Goal: Check status: Check status

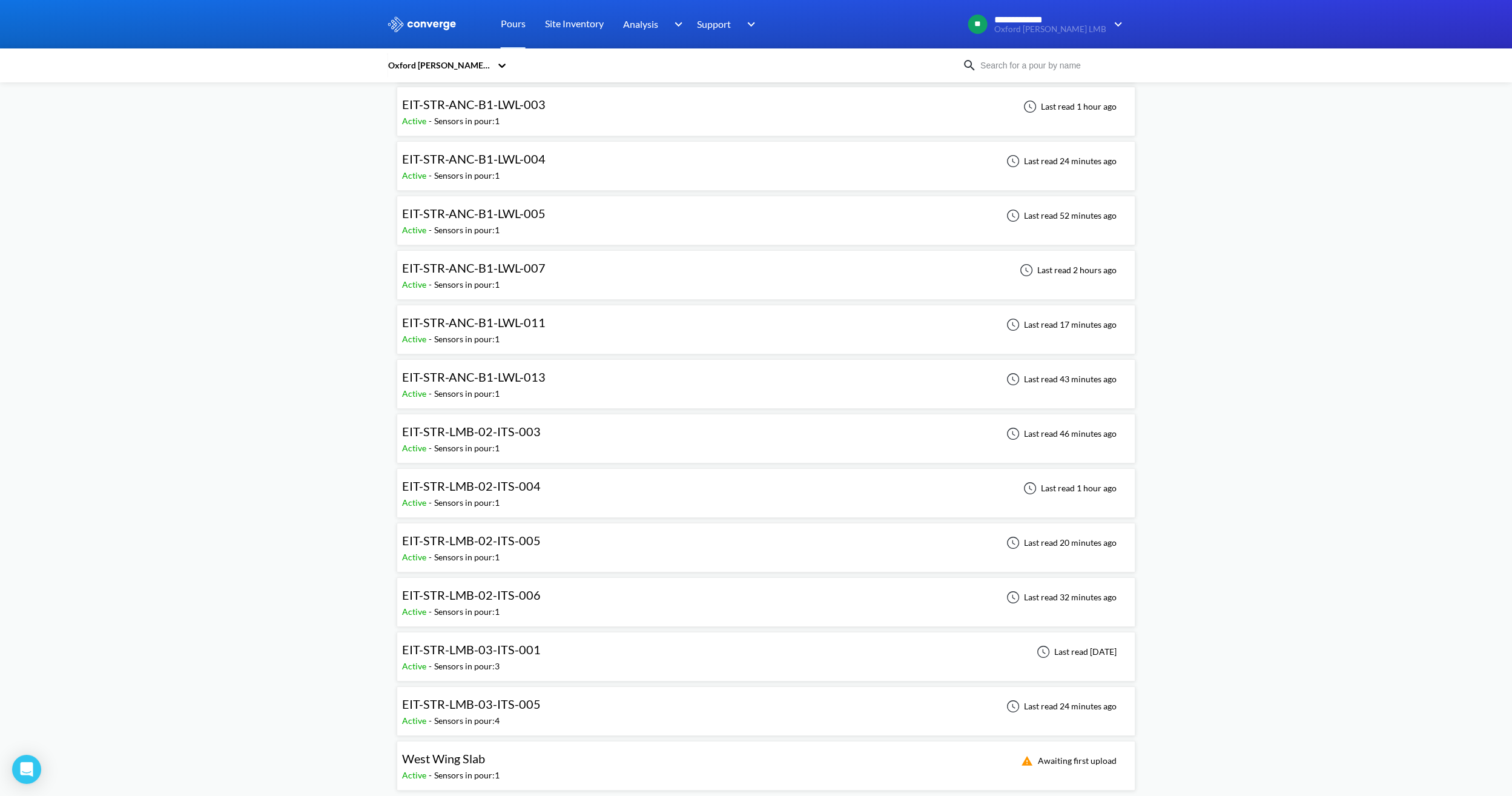
scroll to position [175, 0]
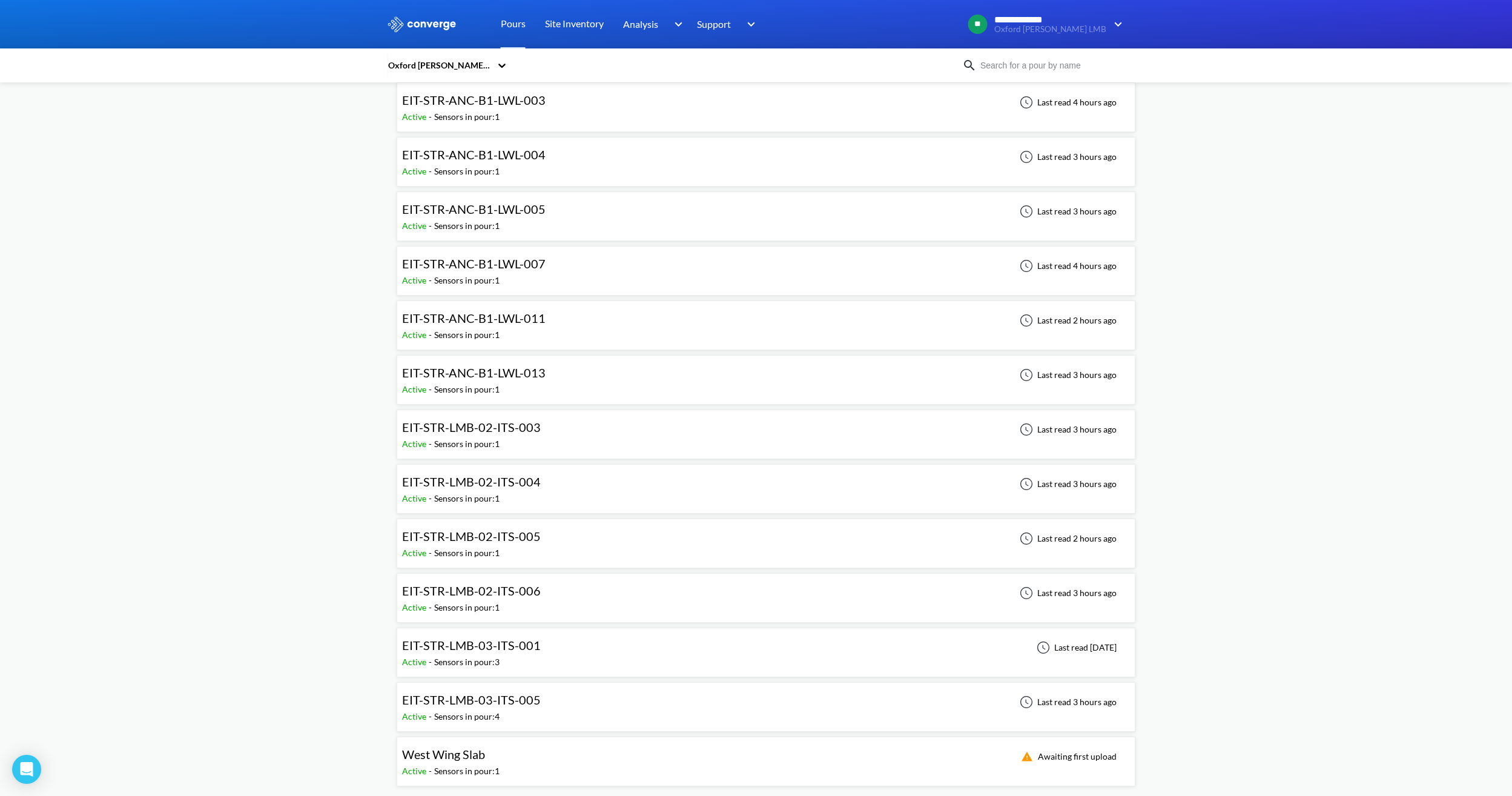
click at [298, 247] on div "**********" at bounding box center [756, 310] width 1512 height 971
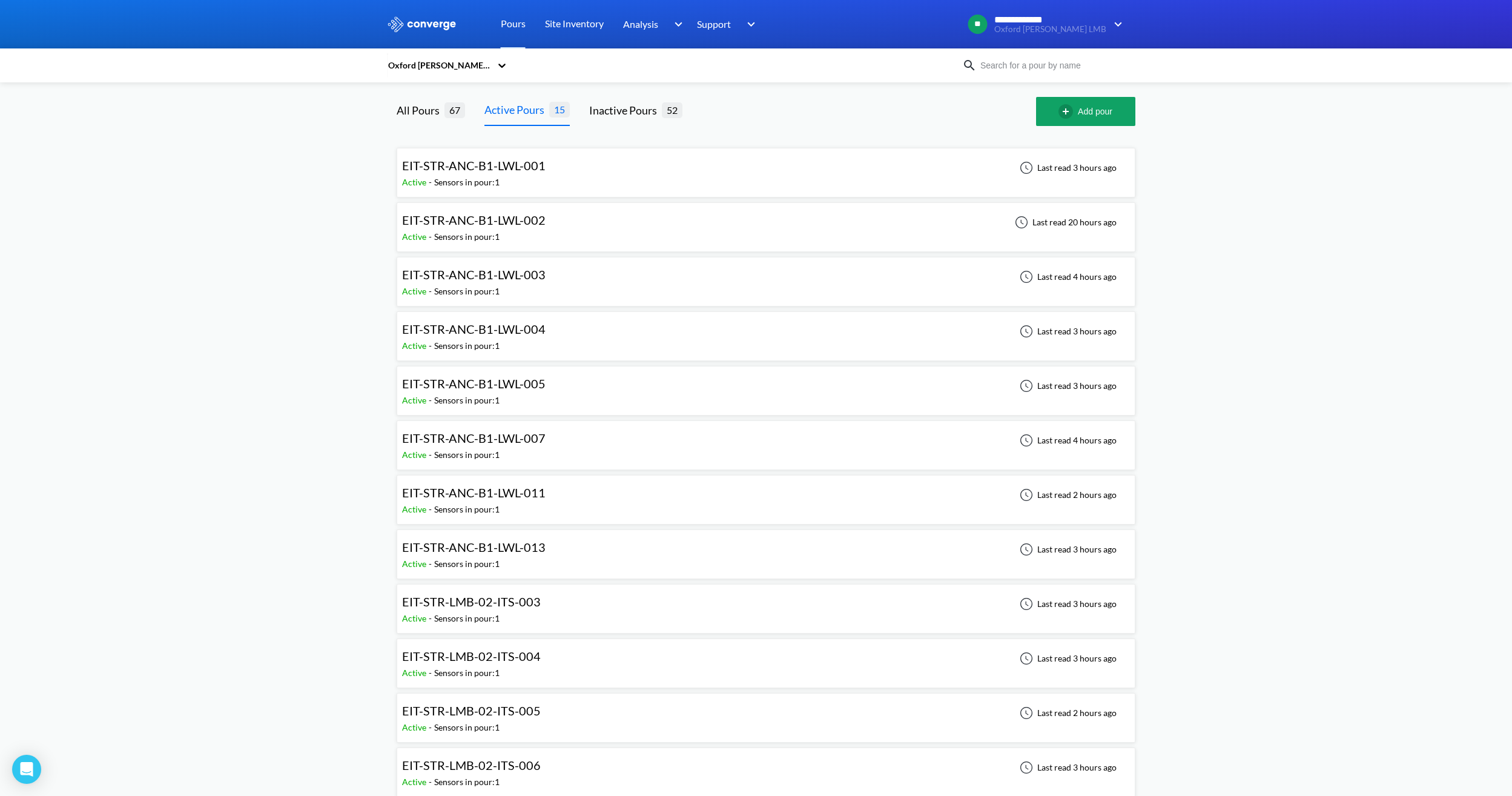
click at [542, 181] on div "Active - Sensors in pour: 1" at bounding box center [476, 182] width 149 height 14
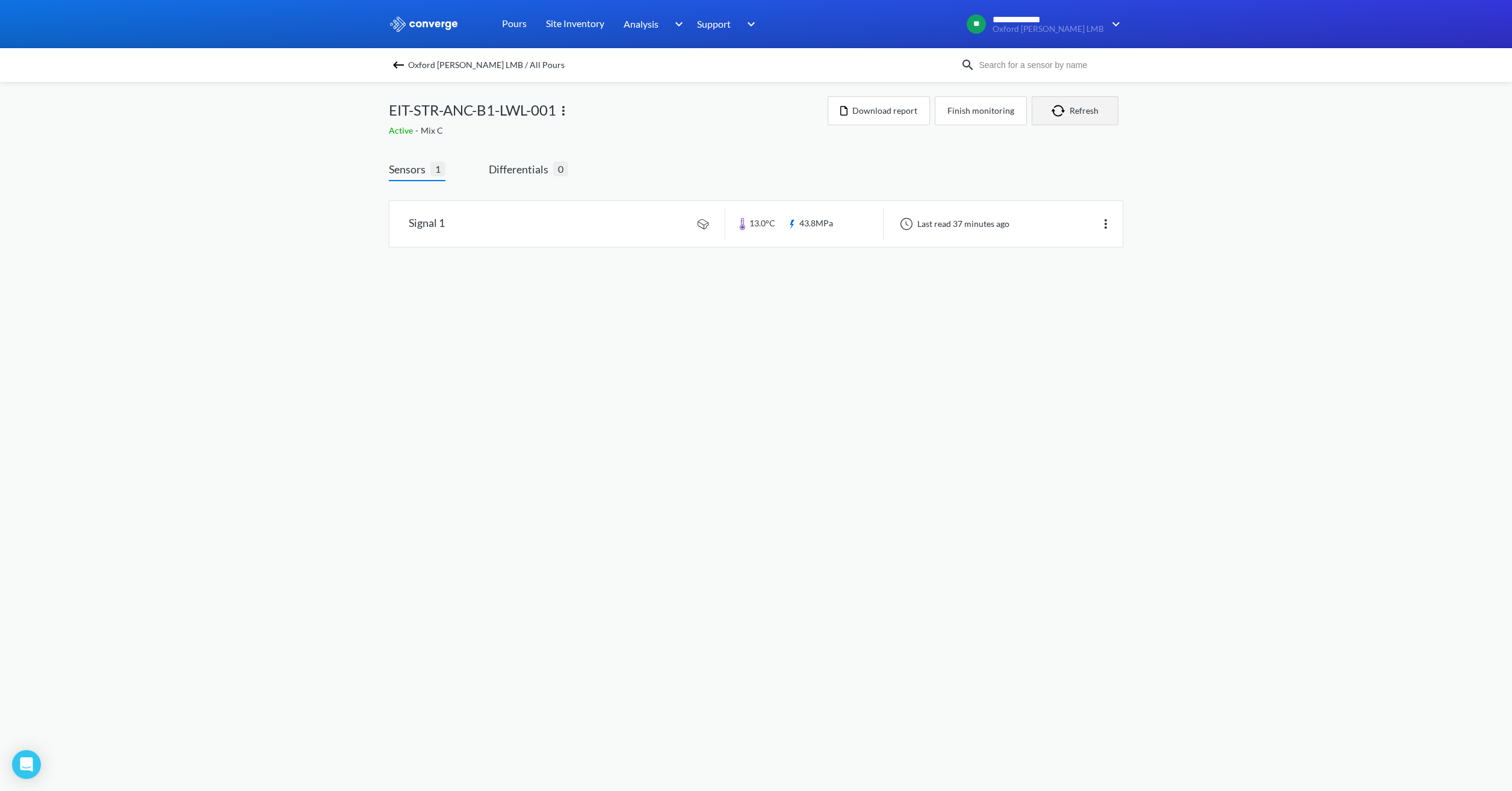
click at [1074, 120] on button "Refresh" at bounding box center [1074, 111] width 86 height 29
click at [457, 366] on body "**********" at bounding box center [756, 396] width 1512 height 791
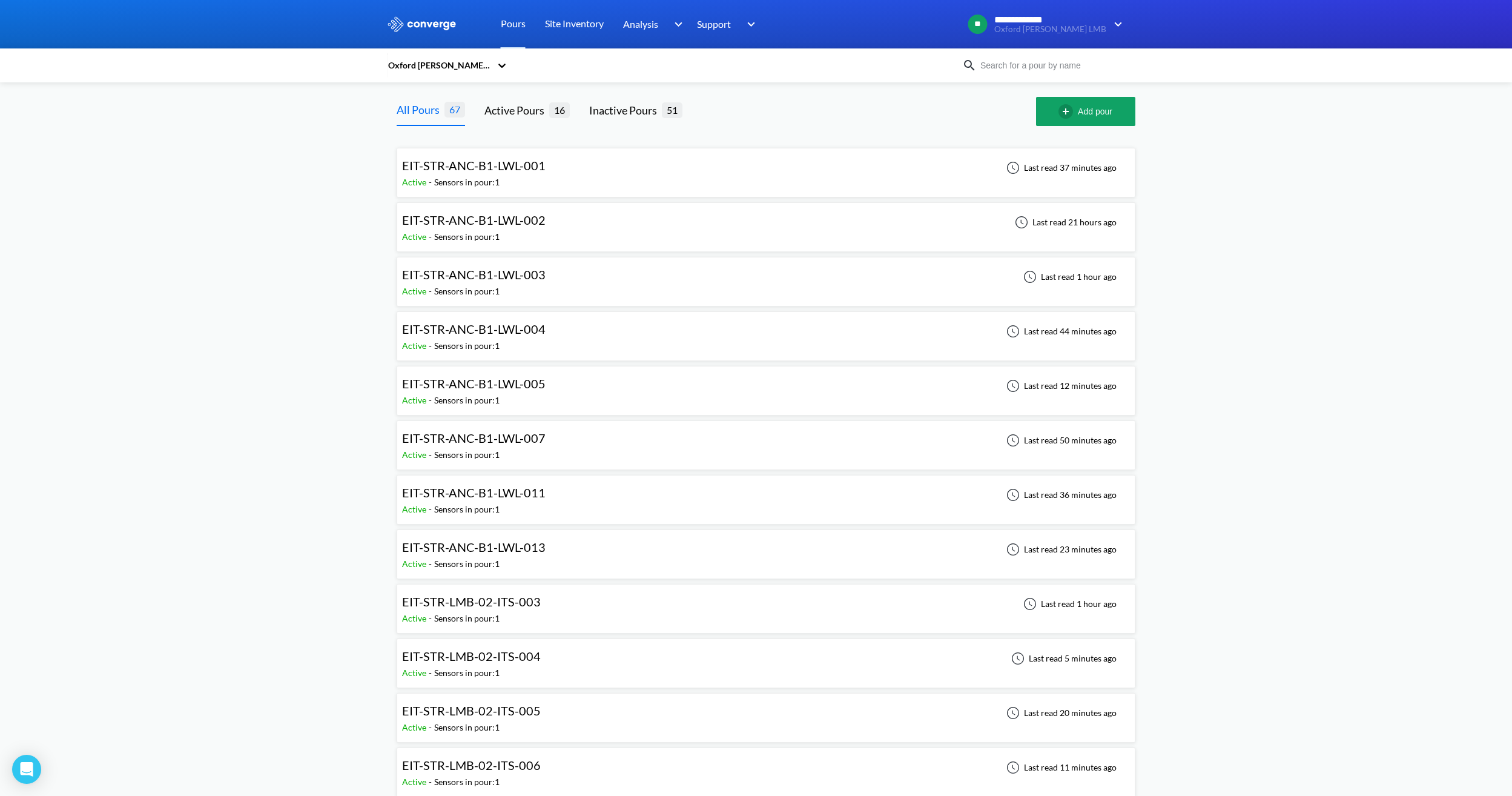
click at [492, 225] on span "EIT-STR-ANC-B1-LWL-002" at bounding box center [473, 219] width 143 height 15
click at [541, 276] on span "EIT-STR-ANC-B1-LWL-003" at bounding box center [473, 274] width 143 height 15
click at [533, 322] on span "EIT-STR-ANC-B1-LWL-004" at bounding box center [473, 329] width 143 height 15
click at [517, 382] on span "EIT-STR-ANC-B1-LWL-005" at bounding box center [473, 383] width 143 height 15
click at [515, 439] on span "EIT-STR-ANC-B1-LWL-007" at bounding box center [473, 437] width 143 height 15
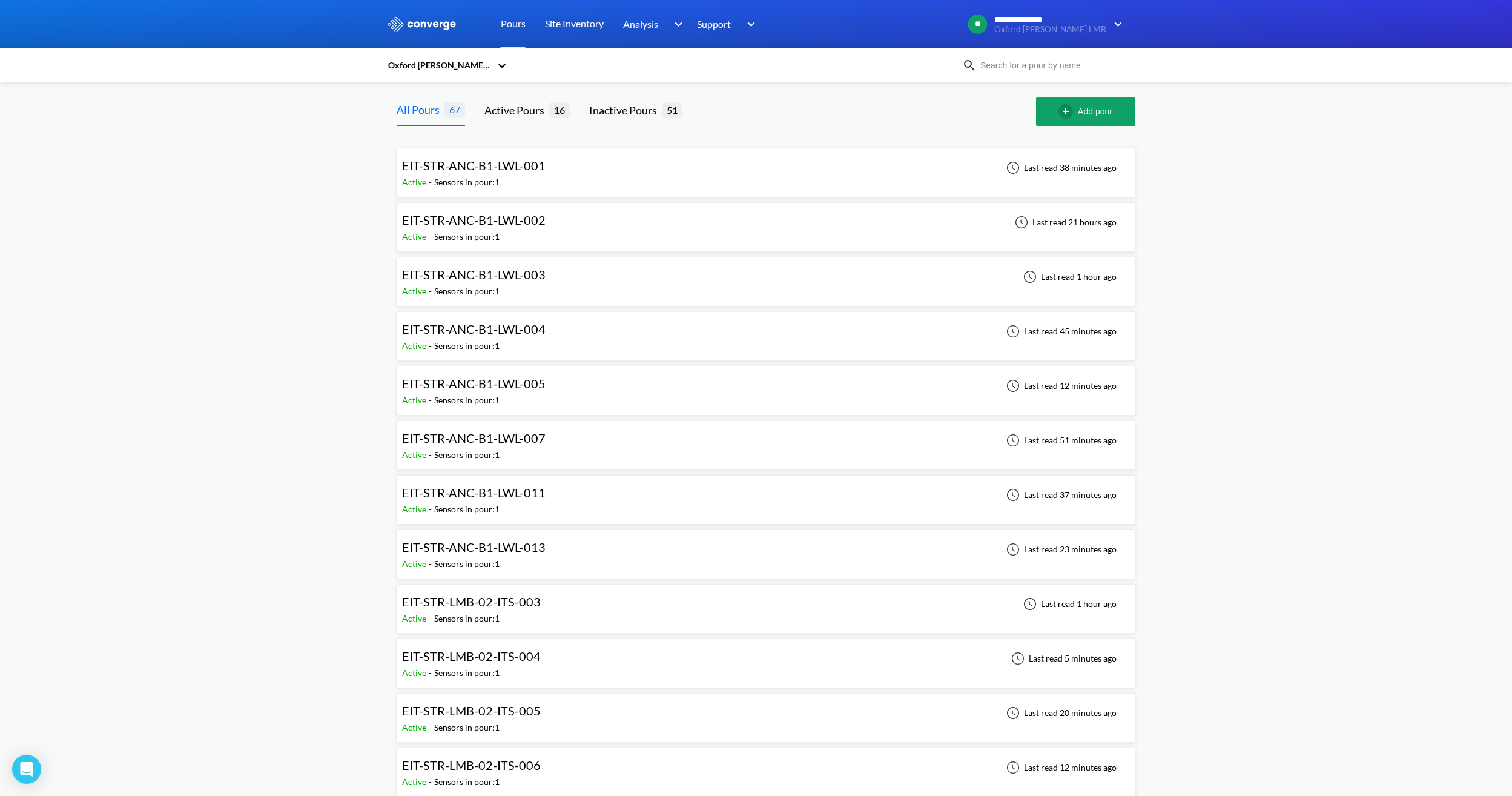
drag, startPoint x: 519, startPoint y: 450, endPoint x: 518, endPoint y: 497, distance: 47.0
drag, startPoint x: 518, startPoint y: 497, endPoint x: 500, endPoint y: 495, distance: 18.1
click at [500, 495] on span "EIT-STR-ANC-B1-LWL-011" at bounding box center [473, 492] width 143 height 15
click at [497, 539] on span "EIT-STR-ANC-B1-LWL-013" at bounding box center [473, 546] width 143 height 15
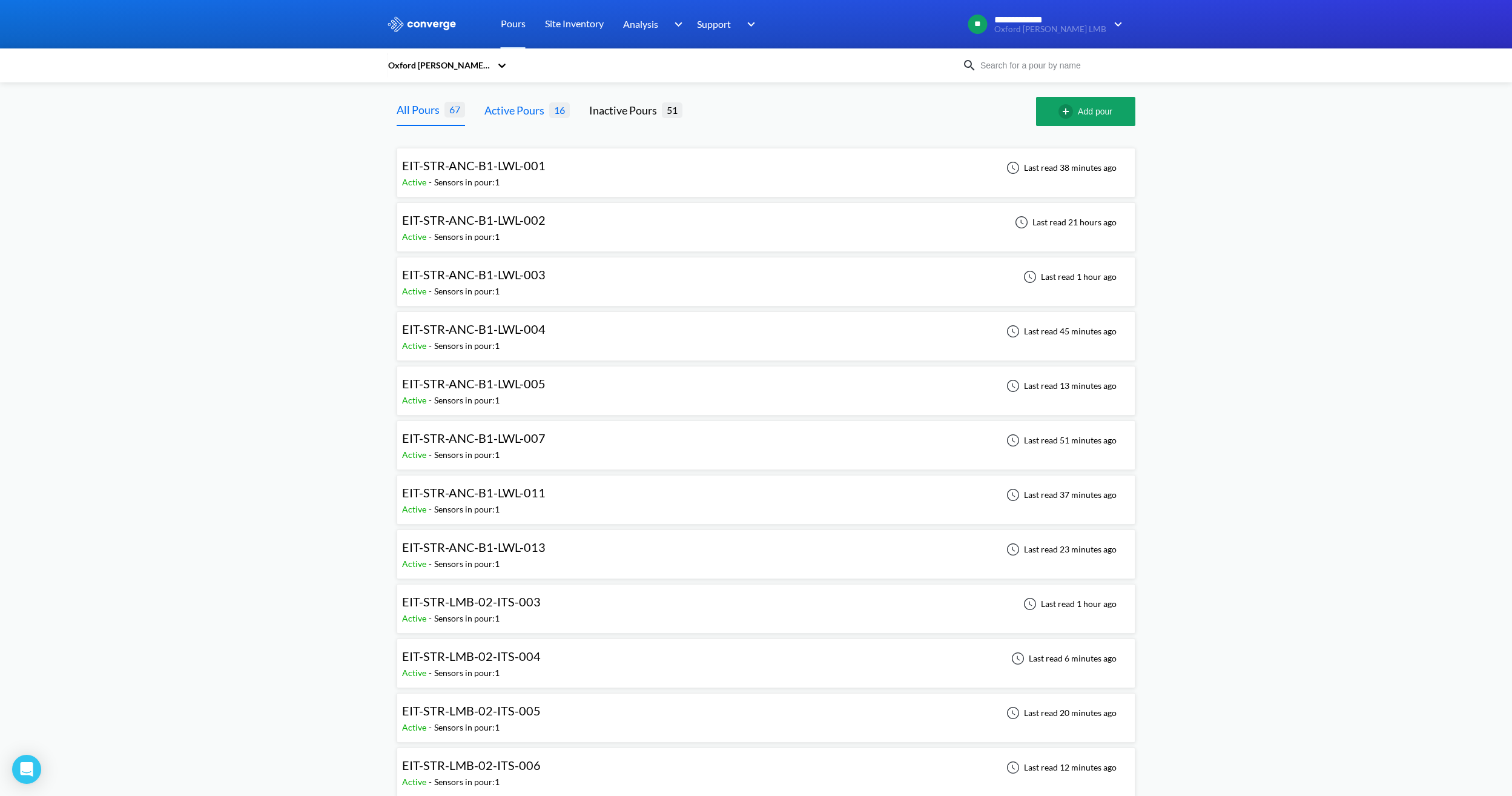
click at [538, 112] on div "Active Pours" at bounding box center [517, 109] width 64 height 17
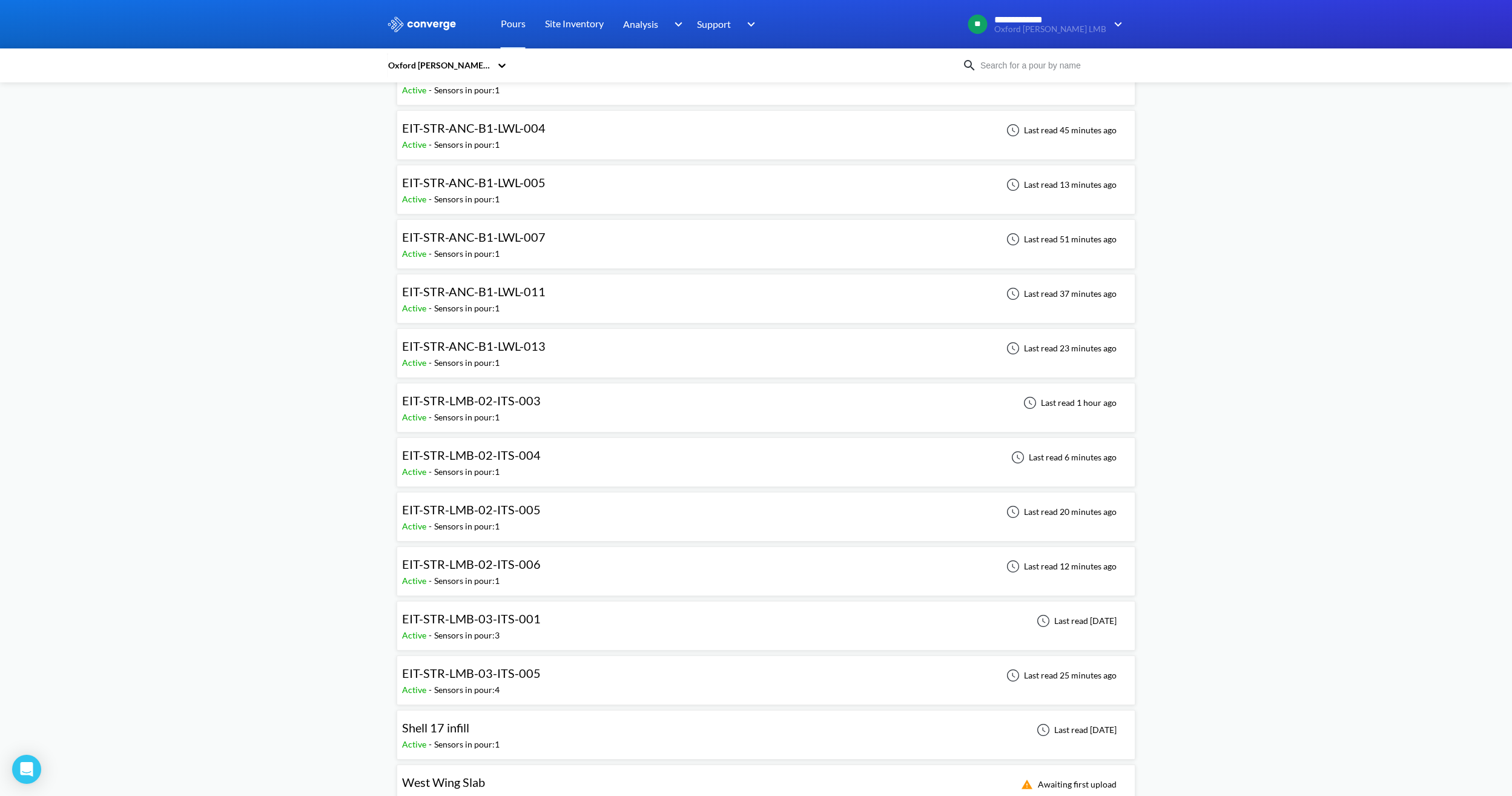
scroll to position [229, 0]
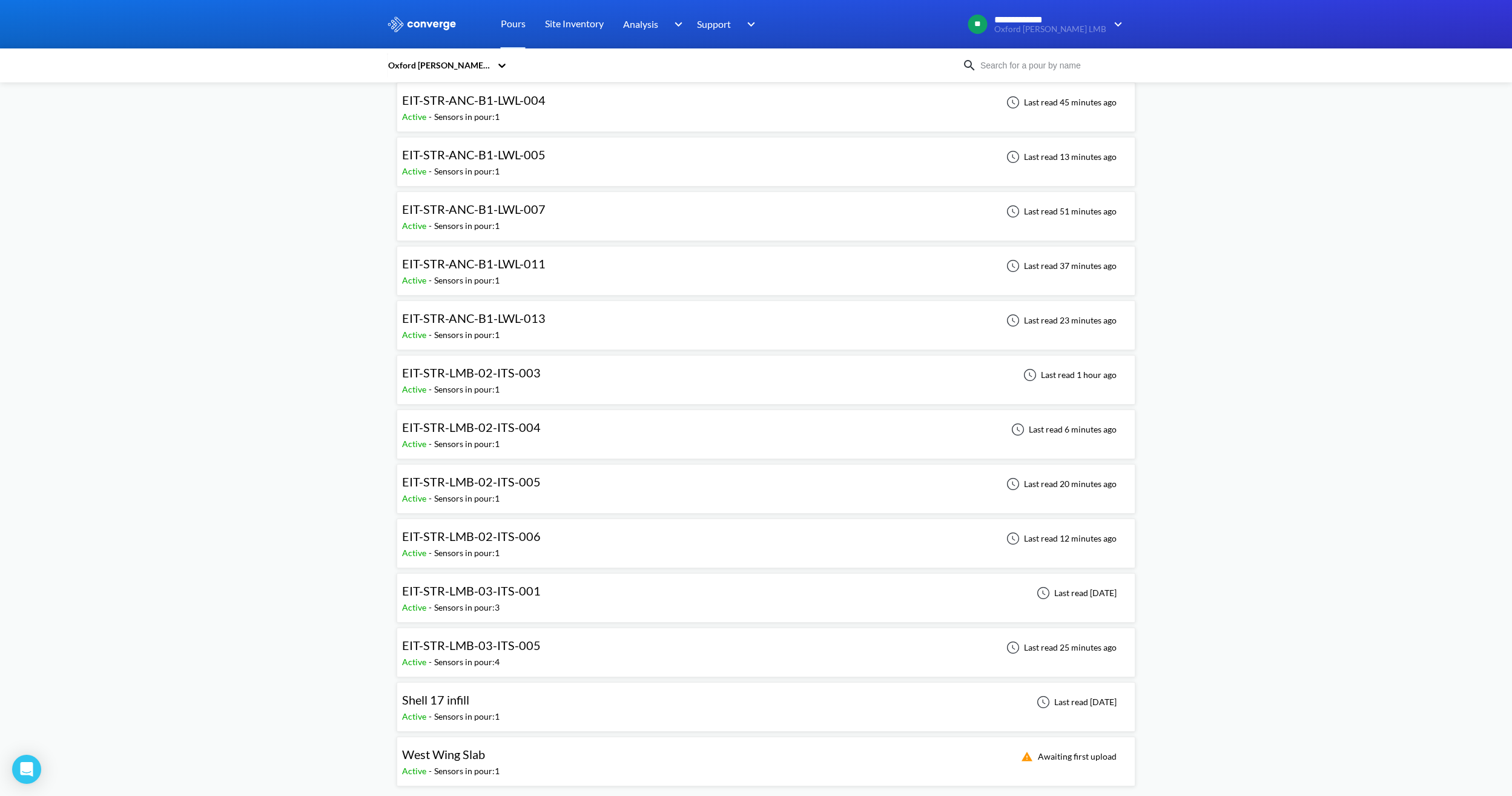
click at [540, 430] on div "EIT-STR-LMB-02-ITS-004" at bounding box center [474, 426] width 144 height 19
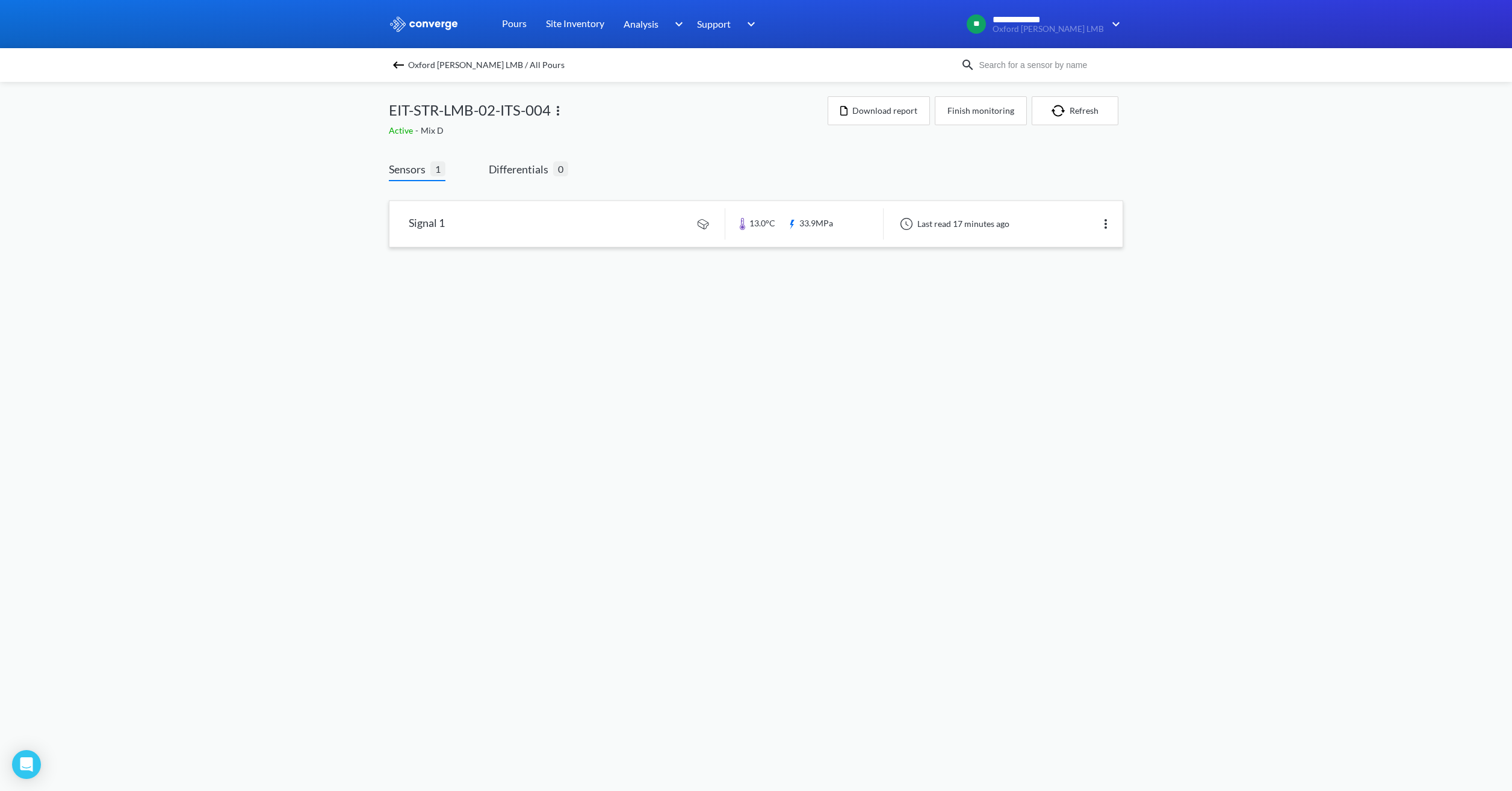
click at [548, 237] on link at bounding box center [756, 223] width 733 height 46
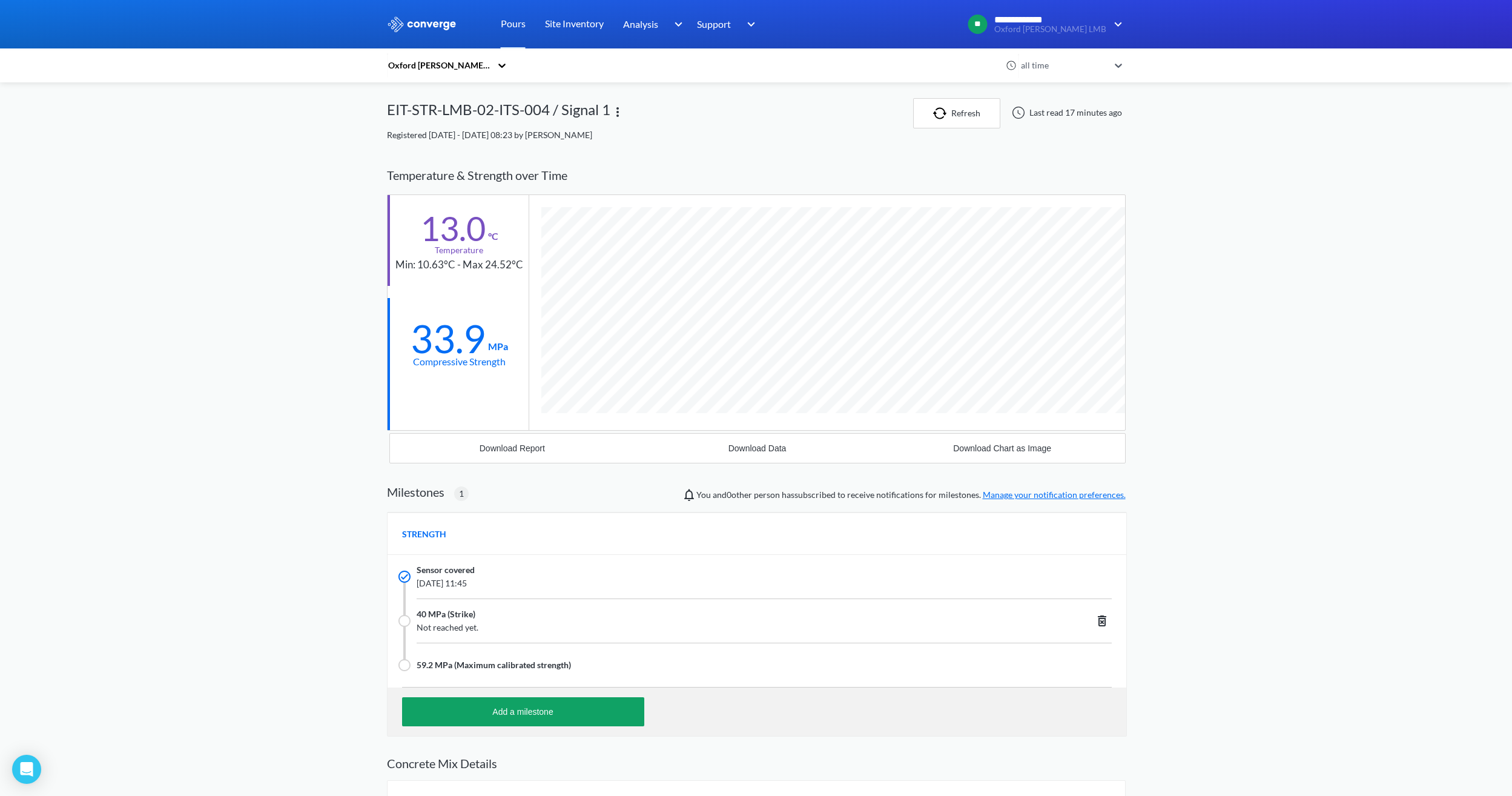
scroll to position [814, 739]
click at [183, 356] on div "**********" at bounding box center [756, 460] width 1512 height 922
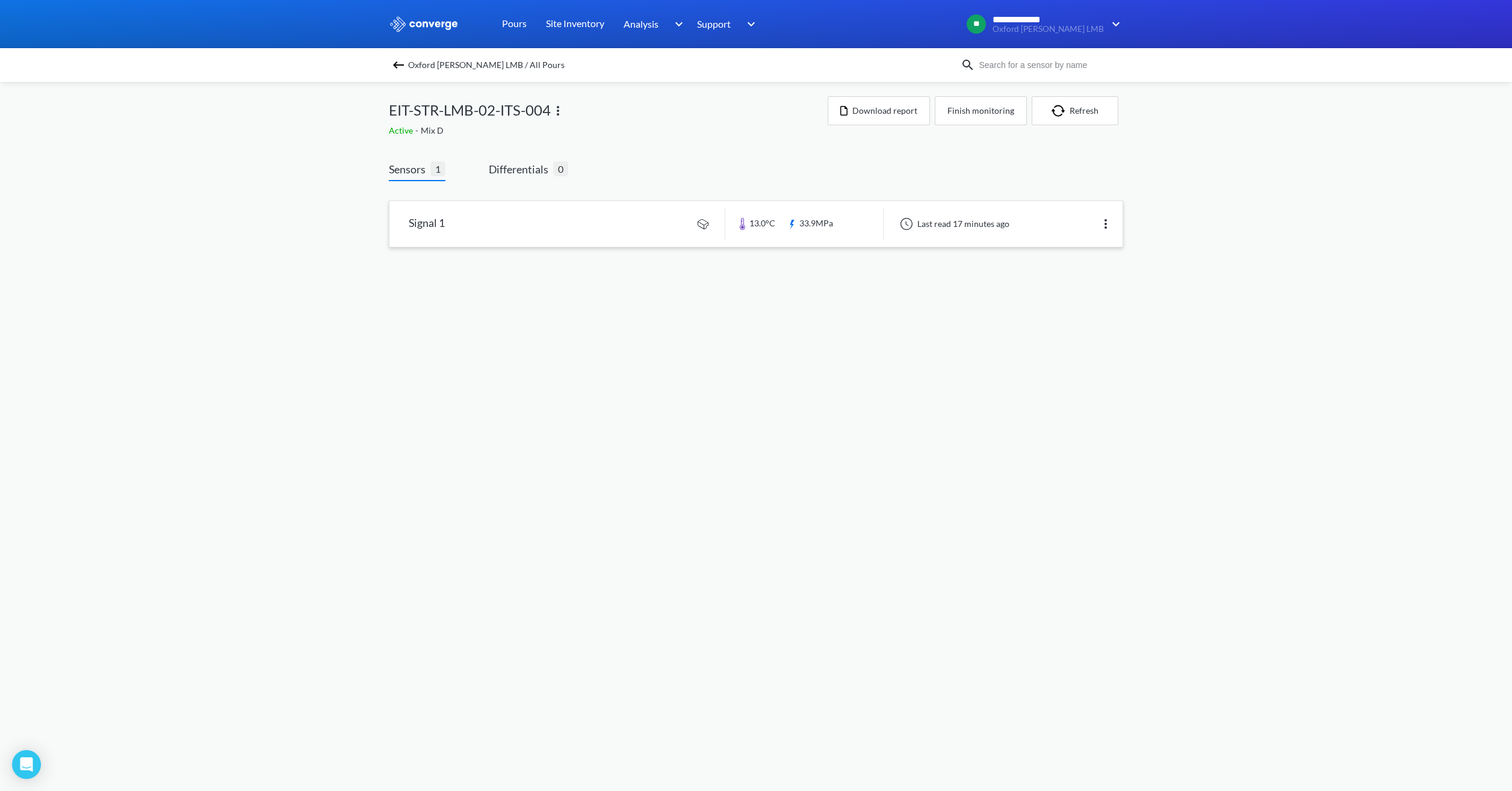
click at [606, 217] on link at bounding box center [756, 223] width 733 height 46
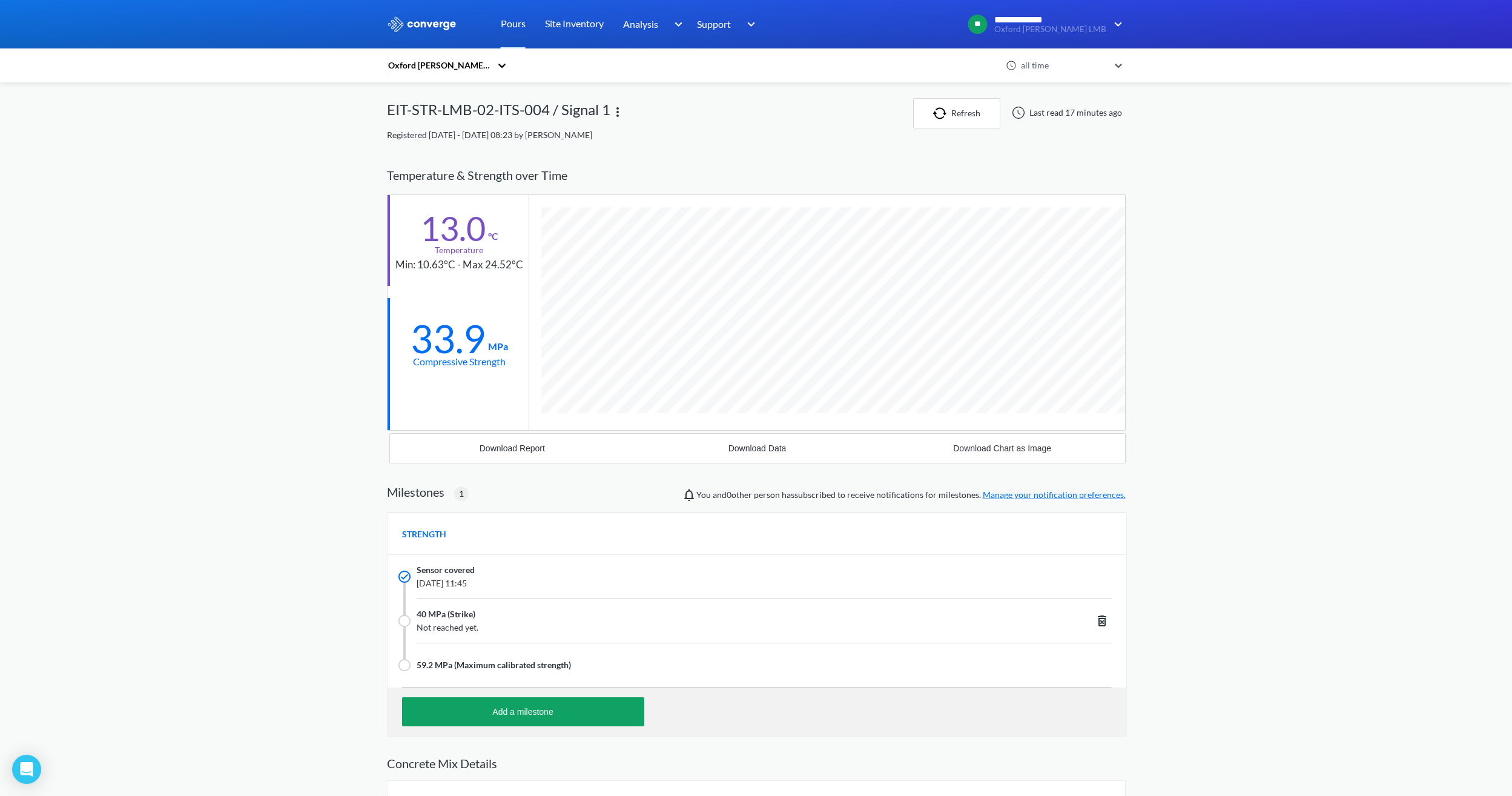
scroll to position [814, 739]
click at [210, 259] on div "**********" at bounding box center [756, 460] width 1512 height 922
click at [522, 20] on link "Pours" at bounding box center [512, 24] width 24 height 49
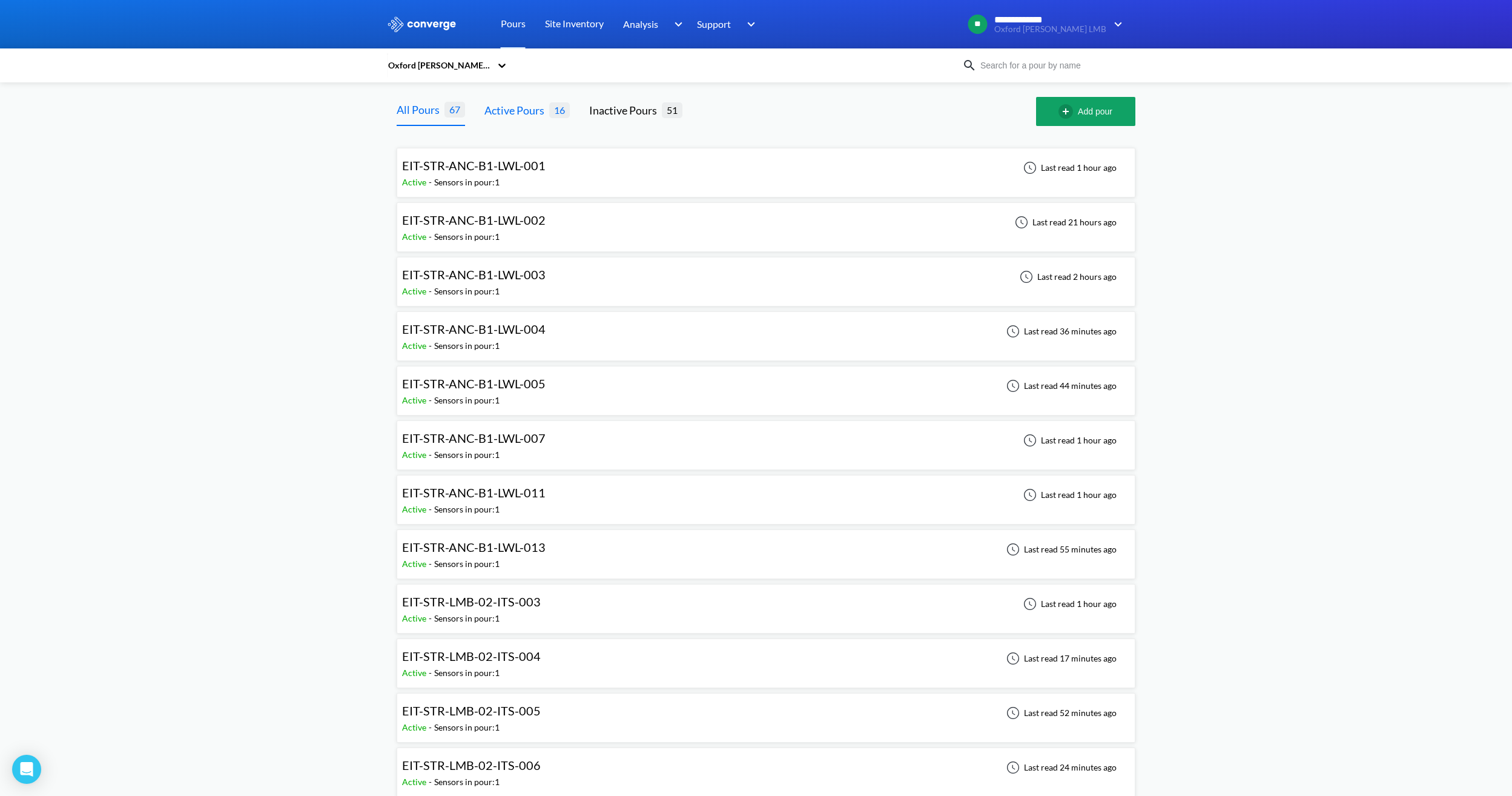
click at [536, 110] on div "Active Pours" at bounding box center [517, 109] width 64 height 17
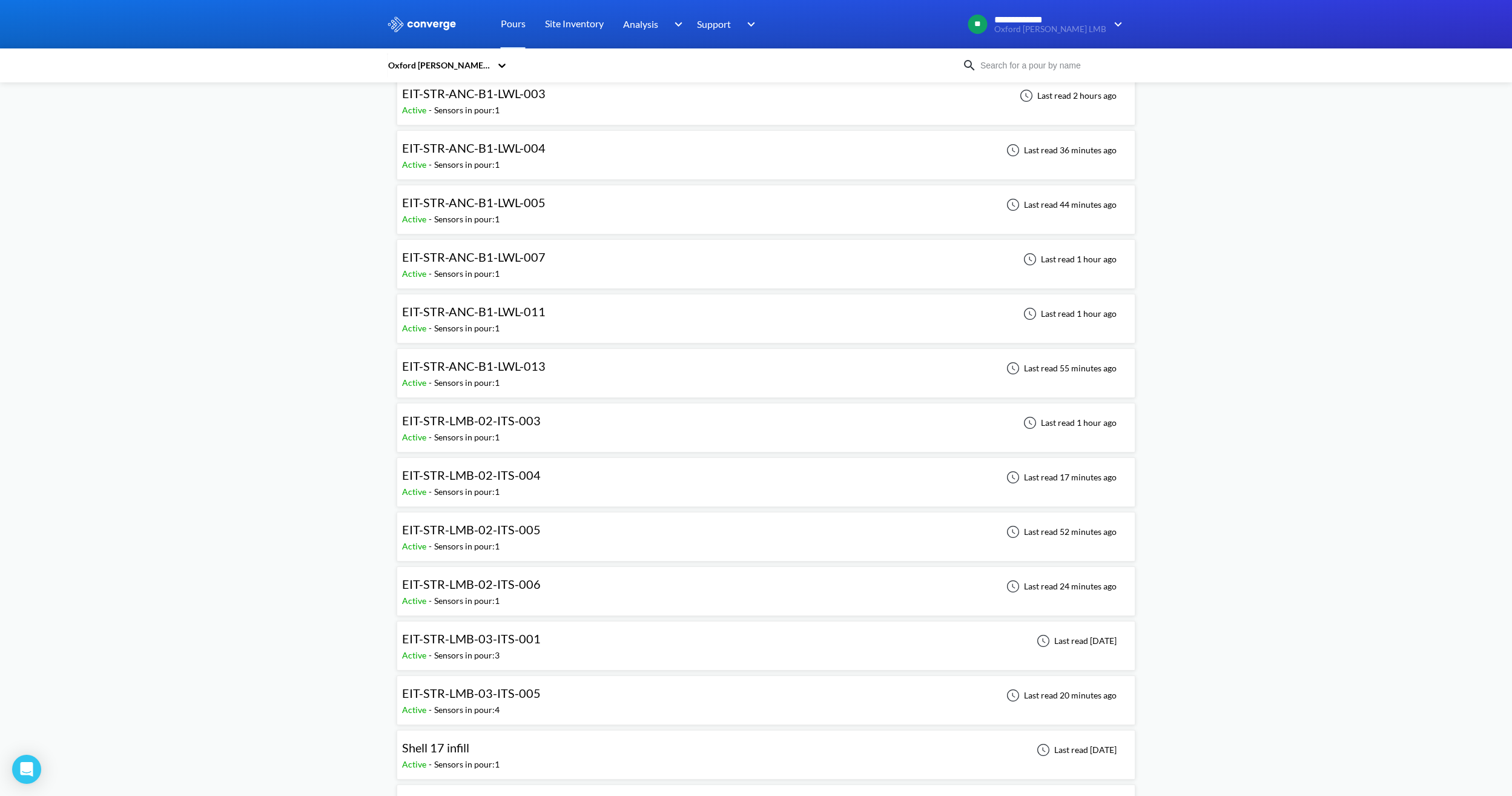
scroll to position [181, 0]
click at [509, 532] on span "EIT-STR-LMB-02-ITS-005" at bounding box center [471, 529] width 139 height 15
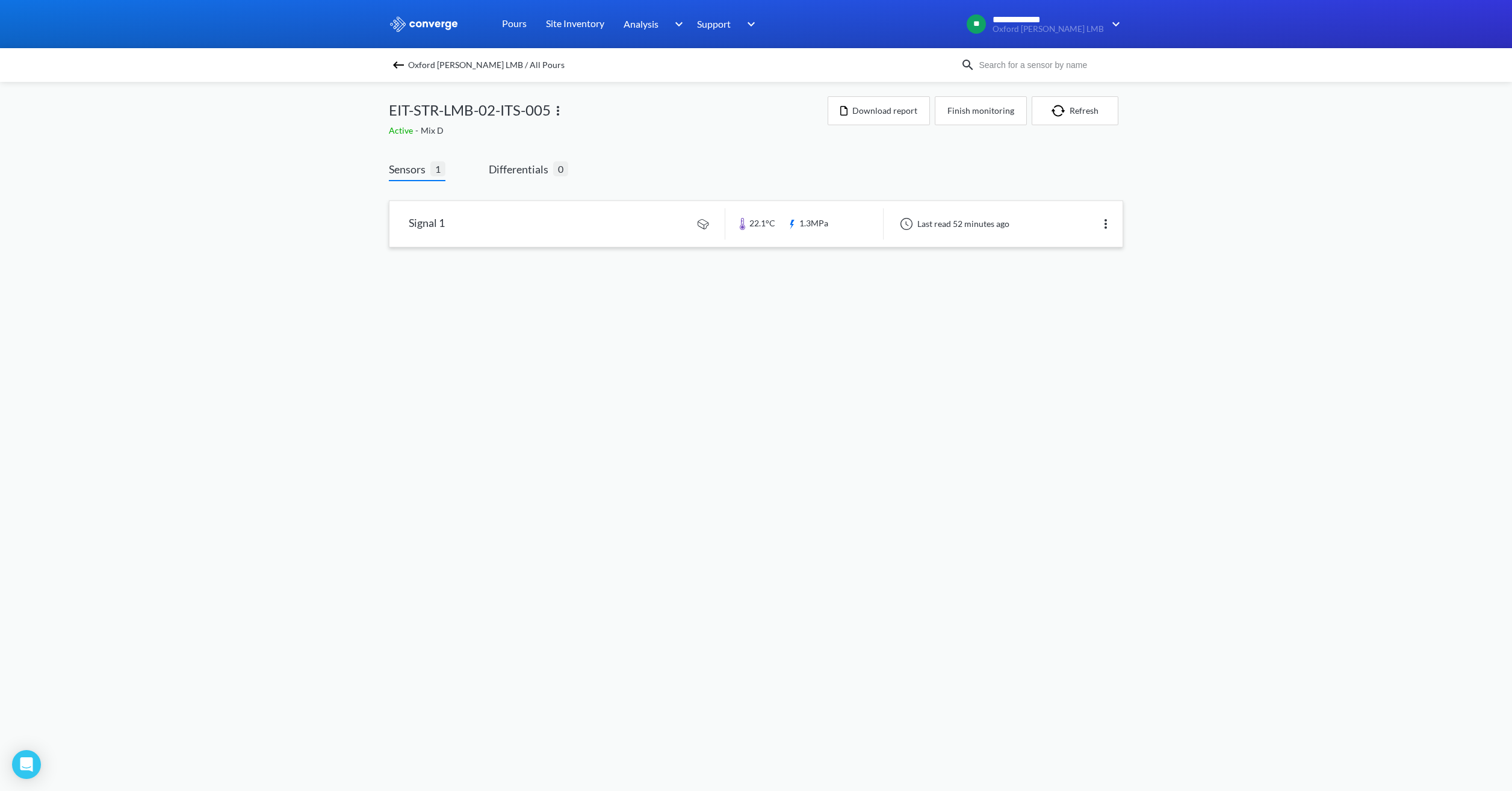
click at [526, 231] on link at bounding box center [756, 223] width 733 height 46
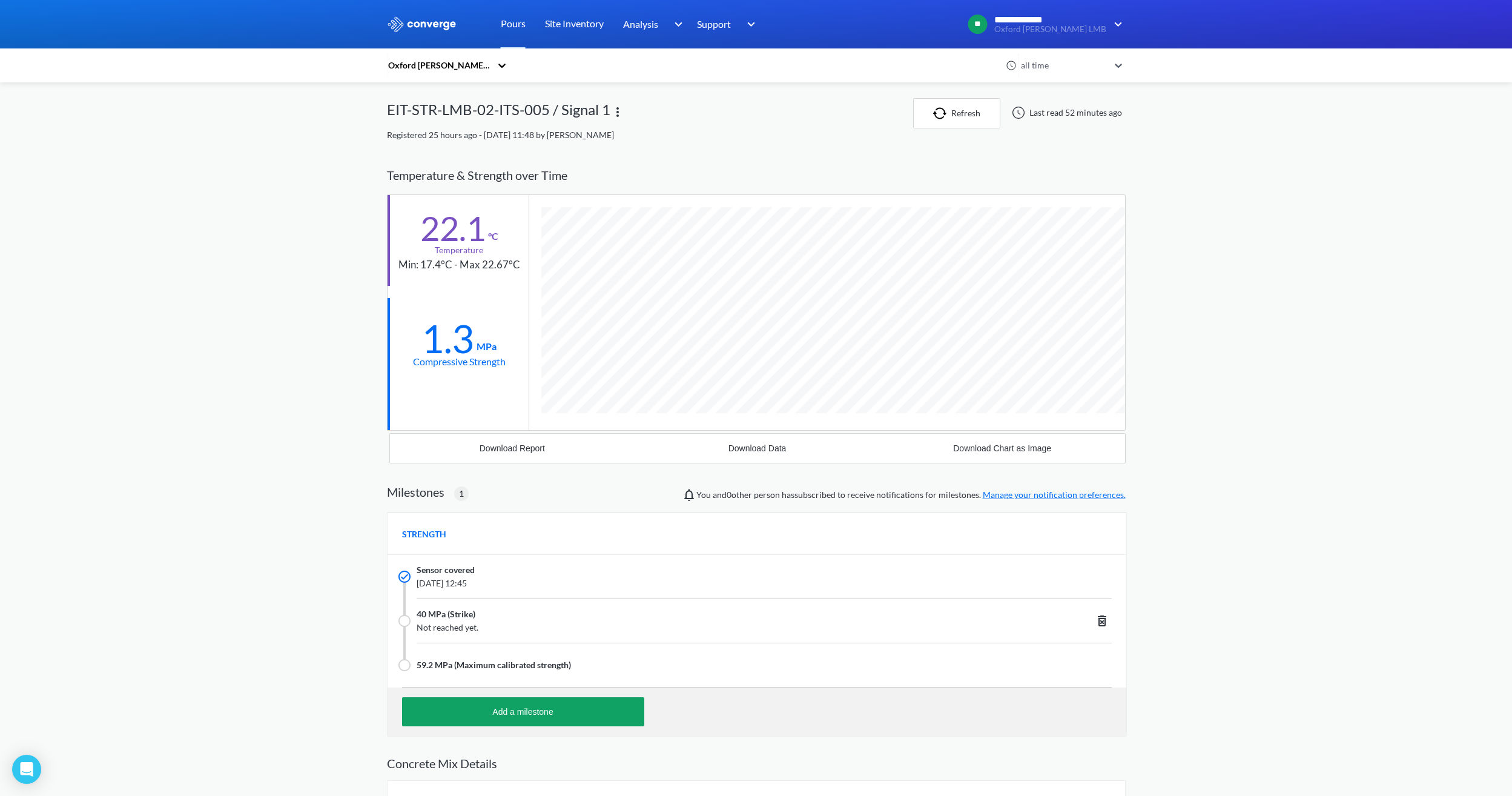
scroll to position [814, 739]
